Goal: Task Accomplishment & Management: Manage account settings

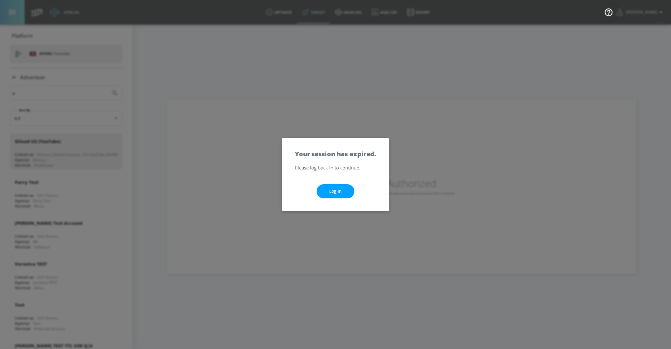
click at [316, 196] on div "Log In" at bounding box center [335, 191] width 106 height 39
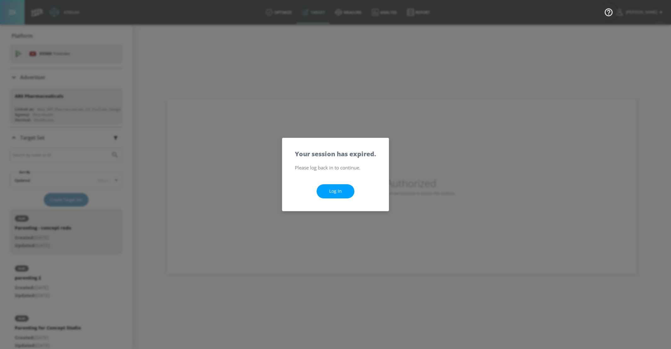
scroll to position [60, 0]
